Goal: Transaction & Acquisition: Book appointment/travel/reservation

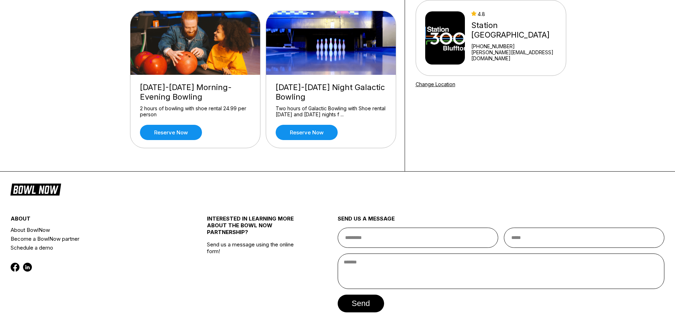
scroll to position [94, 0]
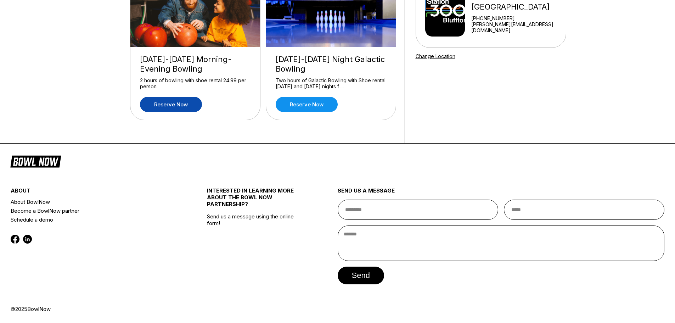
click at [185, 107] on link "Reserve now" at bounding box center [171, 104] width 62 height 15
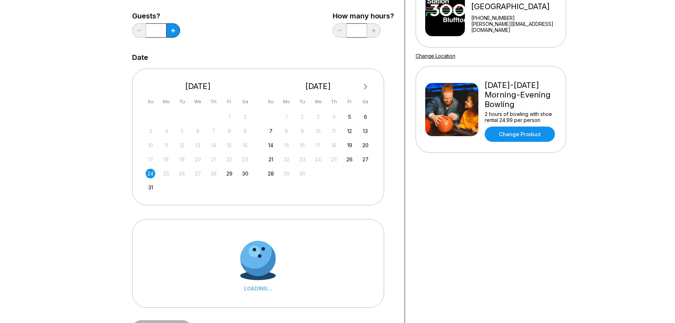
scroll to position [0, 0]
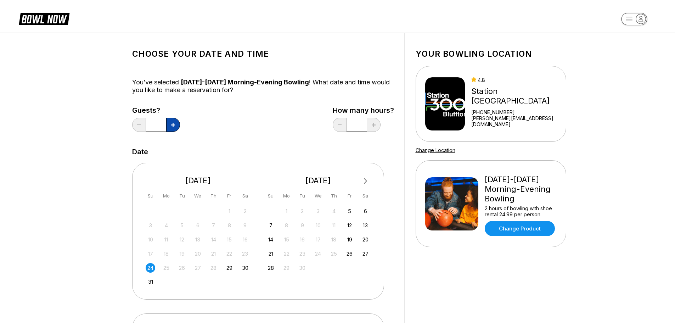
click at [172, 125] on icon at bounding box center [173, 125] width 4 height 4
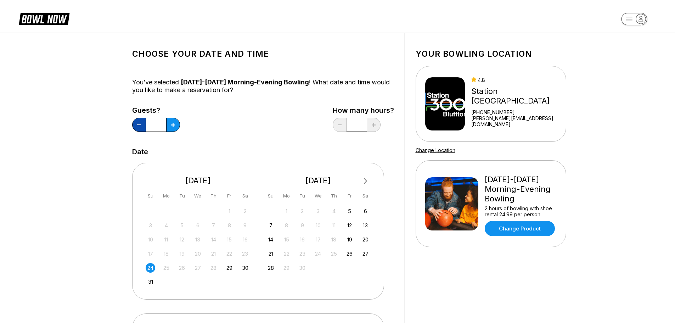
click at [140, 127] on button at bounding box center [139, 125] width 14 height 14
type input "*"
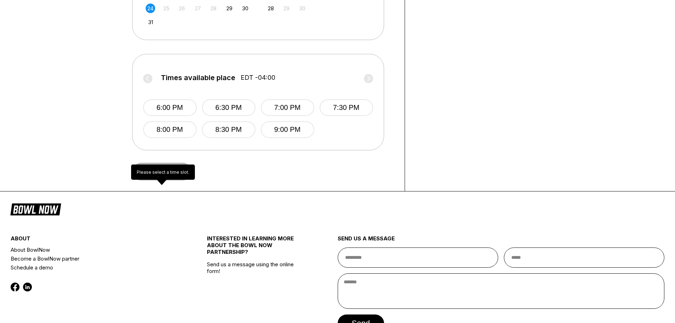
scroll to position [260, 0]
click at [164, 180] on polygon at bounding box center [162, 182] width 10 height 5
click at [164, 175] on span "Continue" at bounding box center [162, 171] width 60 height 7
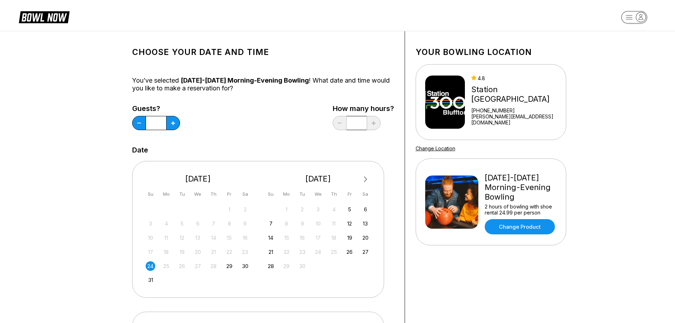
scroll to position [0, 0]
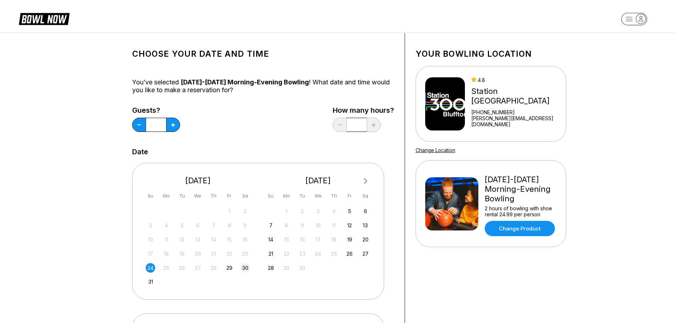
click at [246, 272] on div "30" at bounding box center [245, 268] width 10 height 10
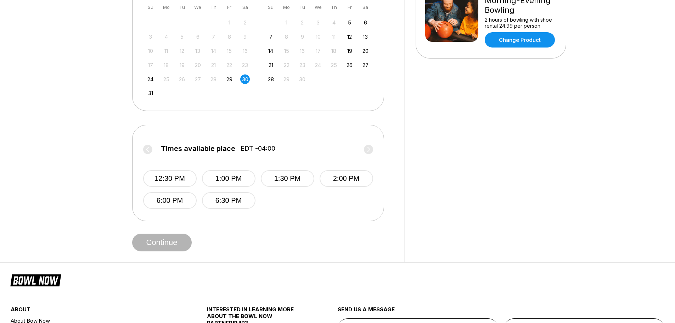
scroll to position [189, 0]
click at [153, 97] on div "31" at bounding box center [151, 93] width 10 height 10
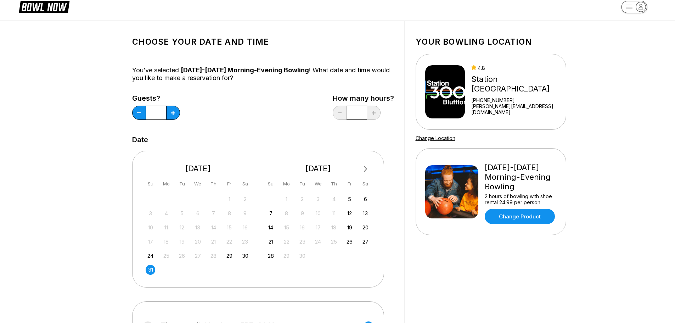
scroll to position [12, 0]
click at [363, 202] on div "6" at bounding box center [366, 200] width 10 height 10
